Goal: Navigation & Orientation: Find specific page/section

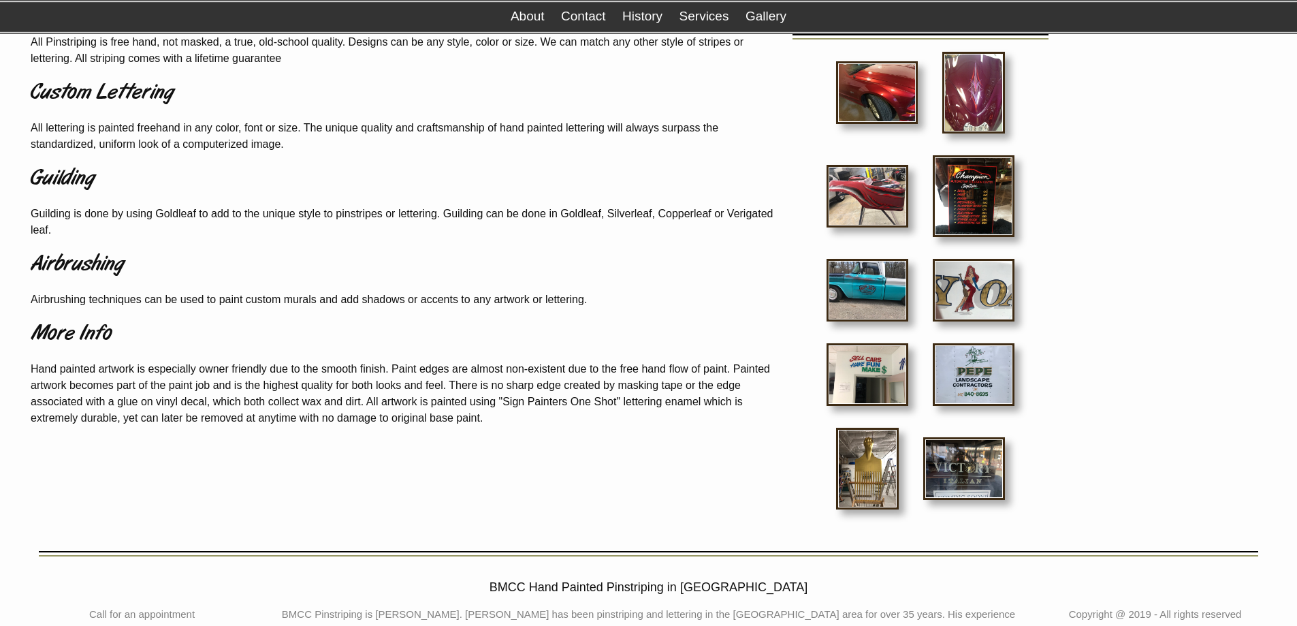
scroll to position [204, 0]
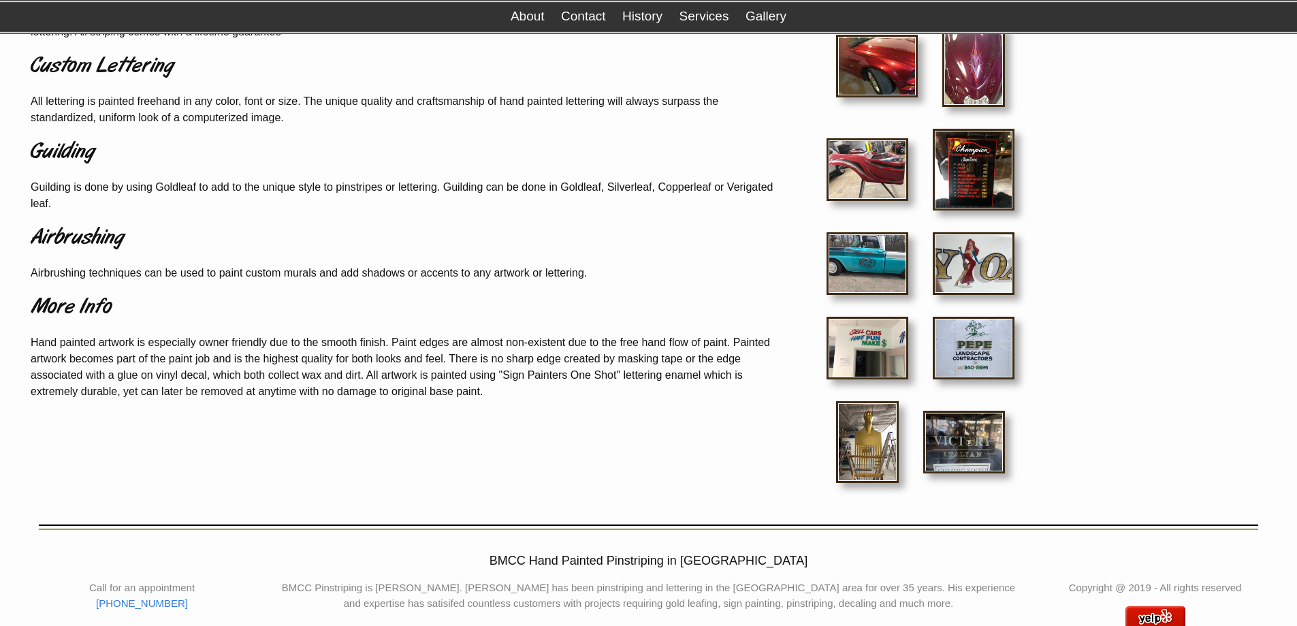
click at [869, 263] on img at bounding box center [867, 263] width 82 height 63
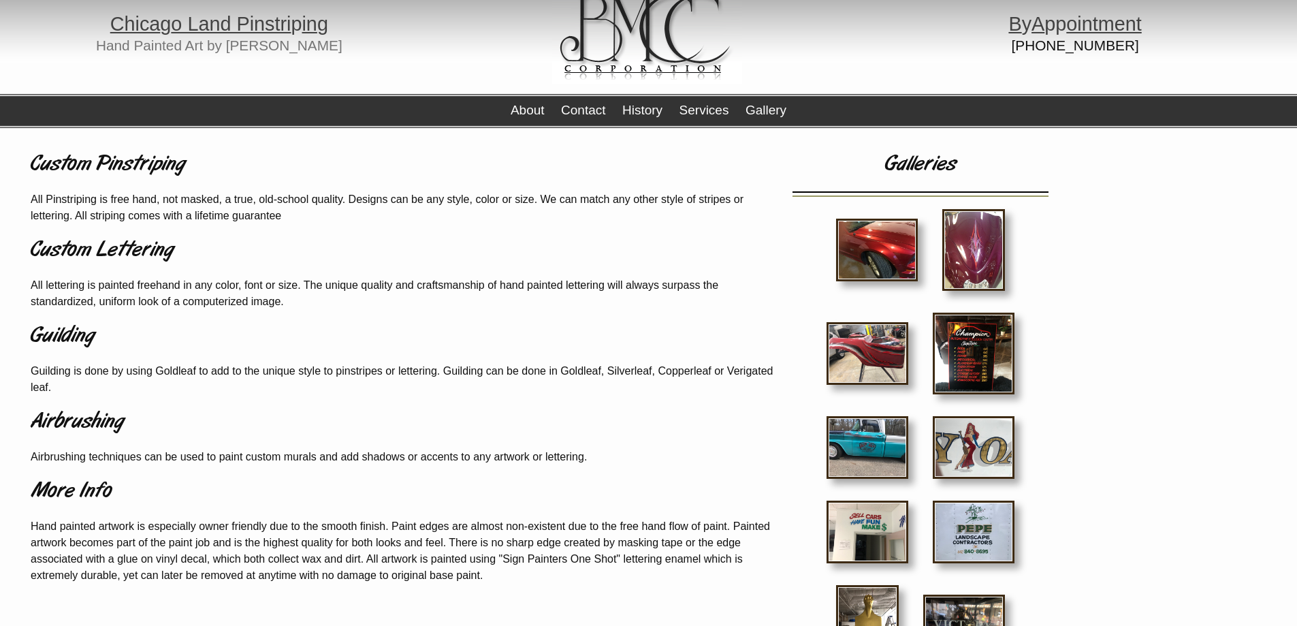
scroll to position [0, 0]
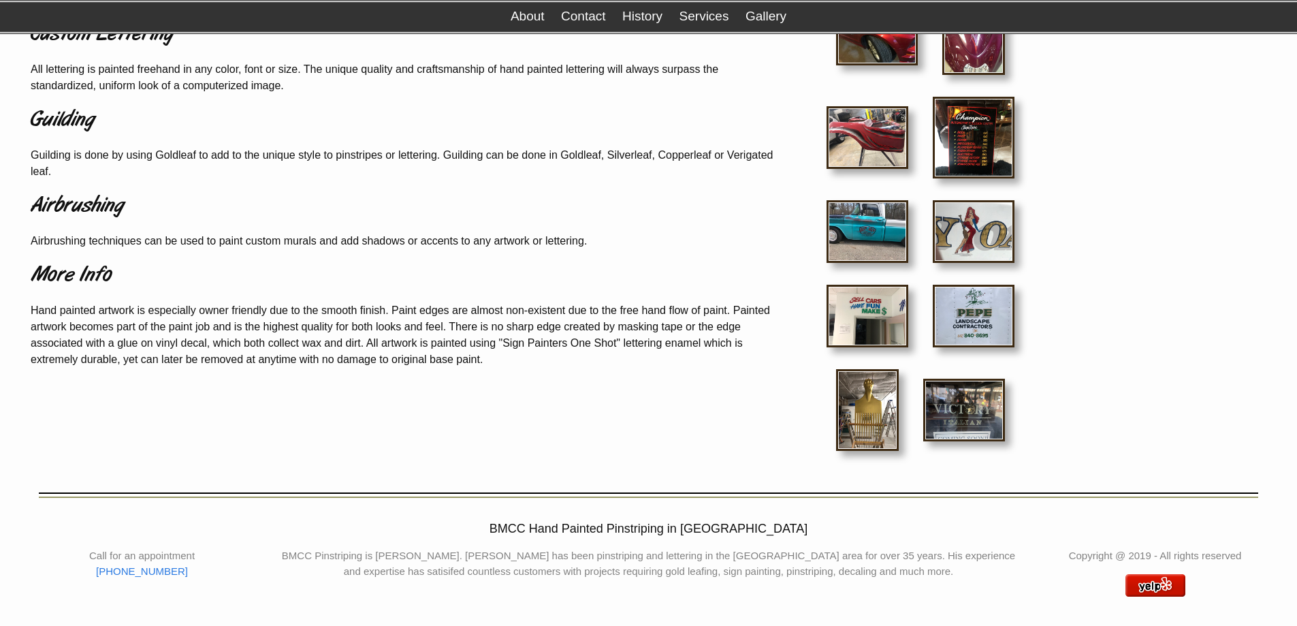
scroll to position [238, 0]
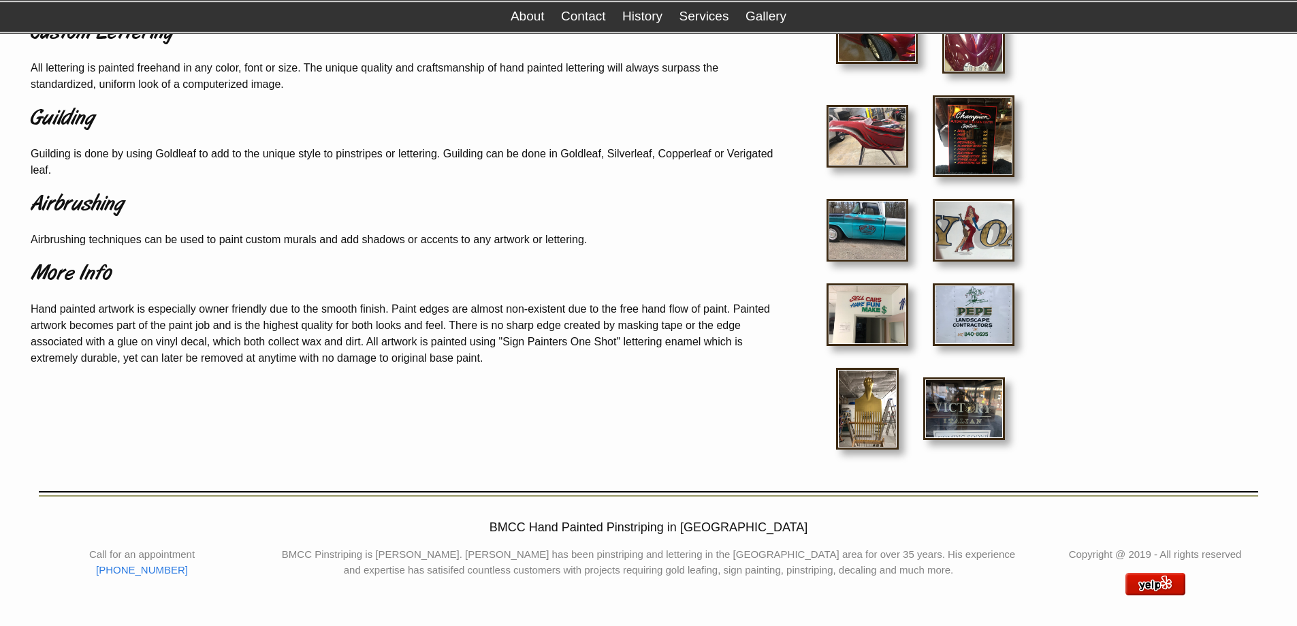
click at [867, 227] on img at bounding box center [867, 230] width 82 height 63
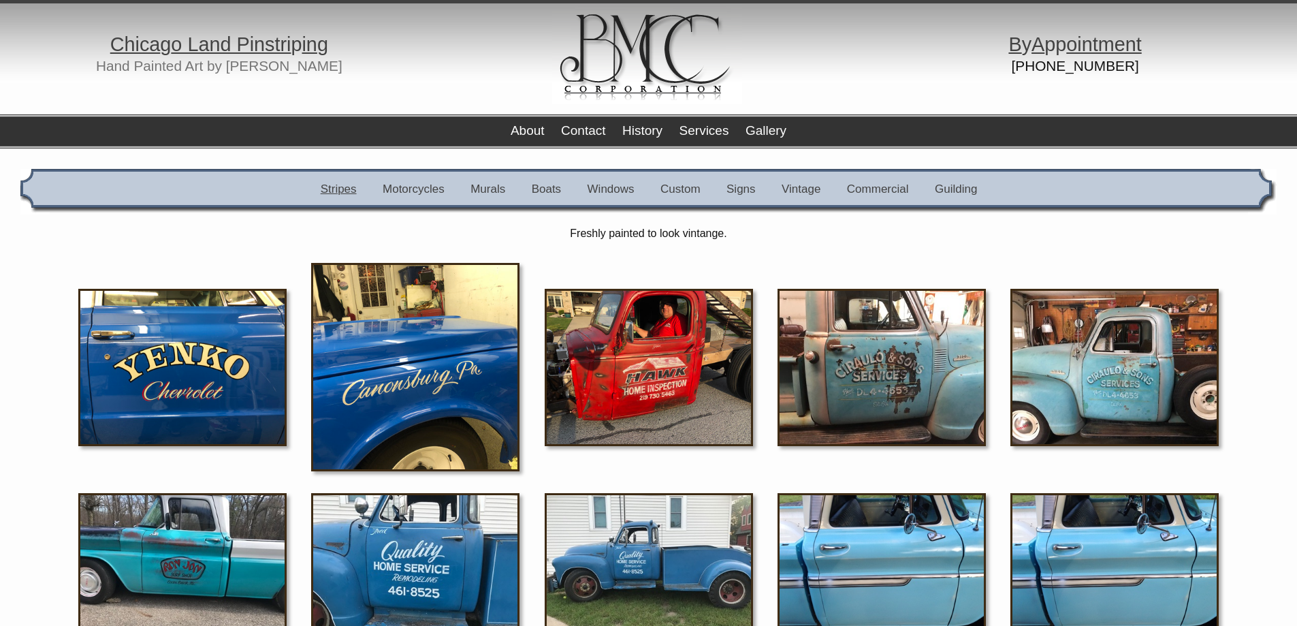
click at [334, 191] on link "Stripes" at bounding box center [339, 188] width 36 height 13
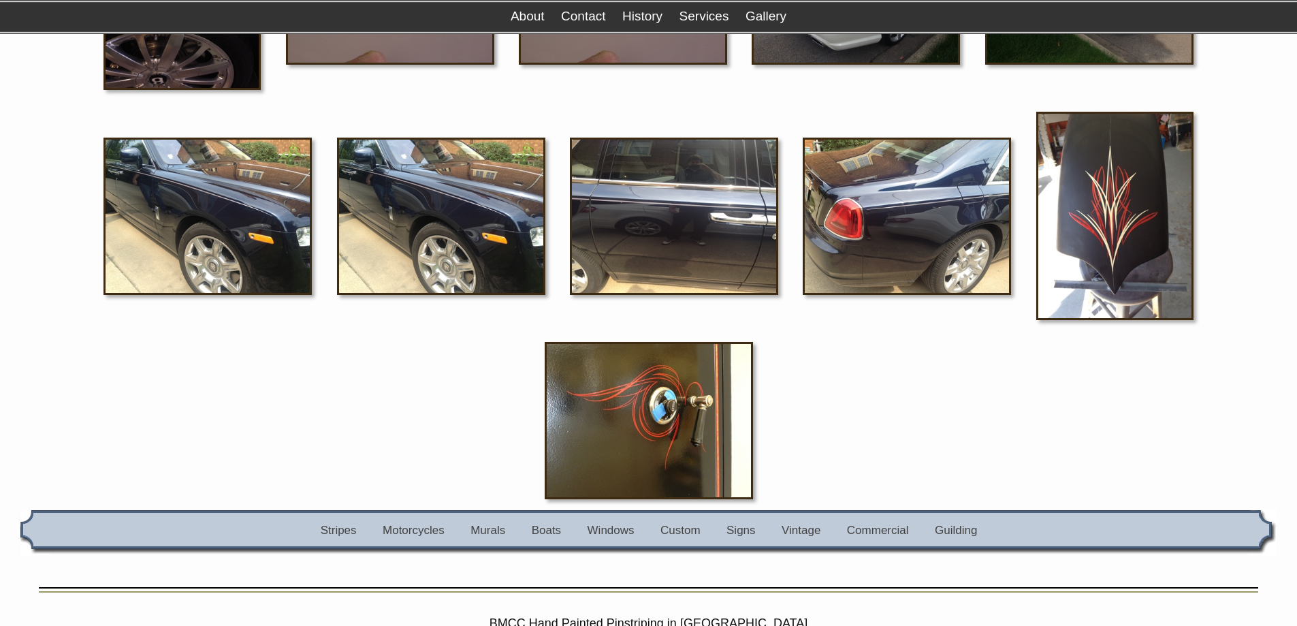
scroll to position [1906, 0]
